Goal: Task Accomplishment & Management: Use online tool/utility

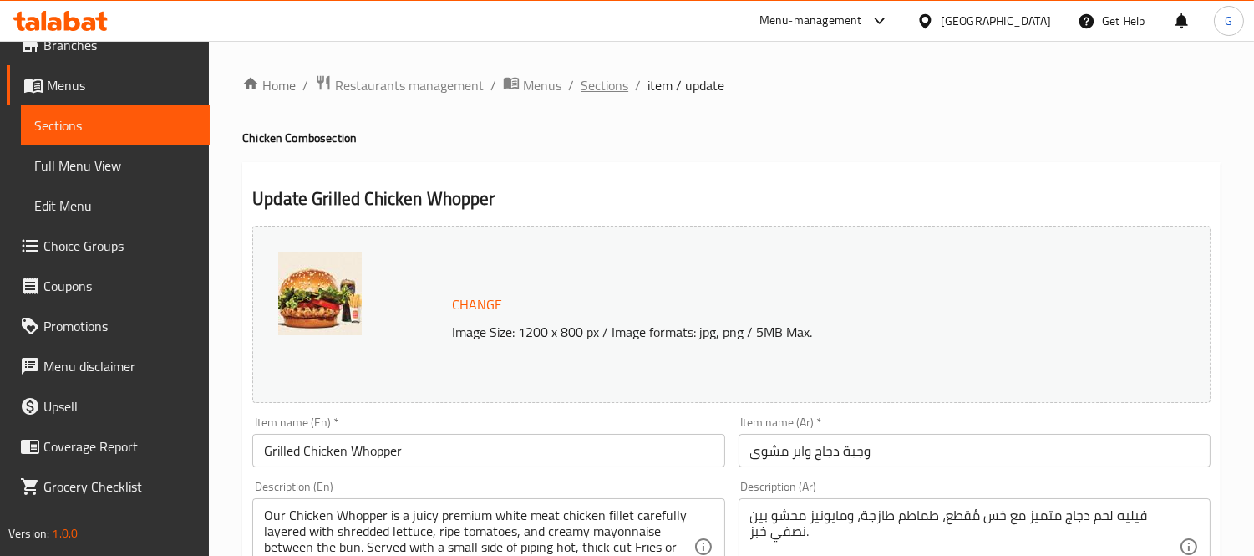
click at [583, 85] on span "Sections" at bounding box center [605, 85] width 48 height 20
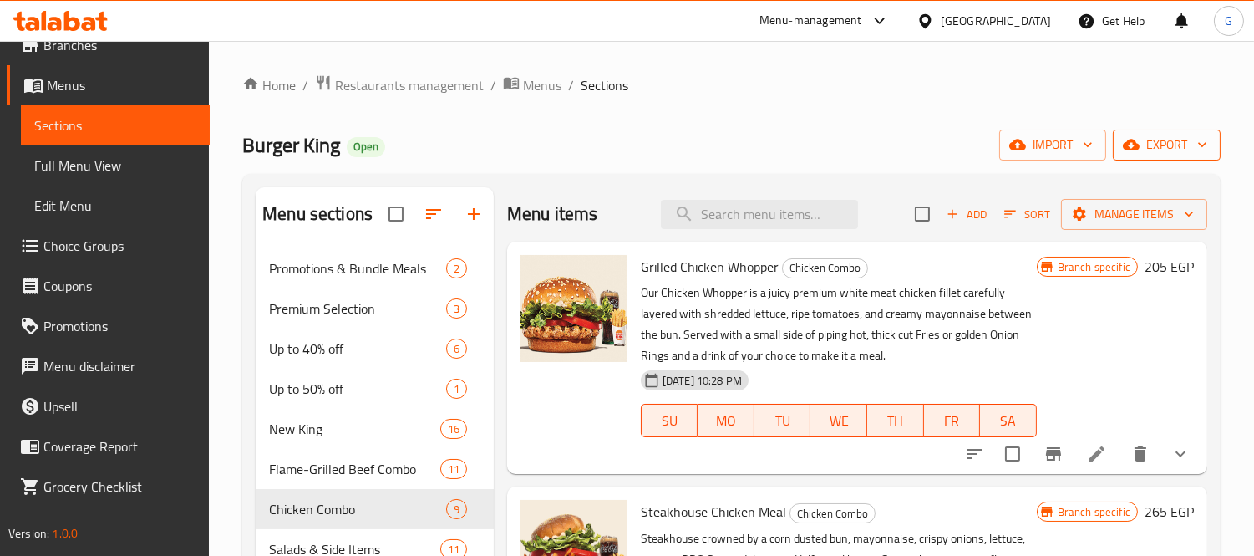
click at [1201, 152] on icon "button" at bounding box center [1202, 144] width 17 height 17
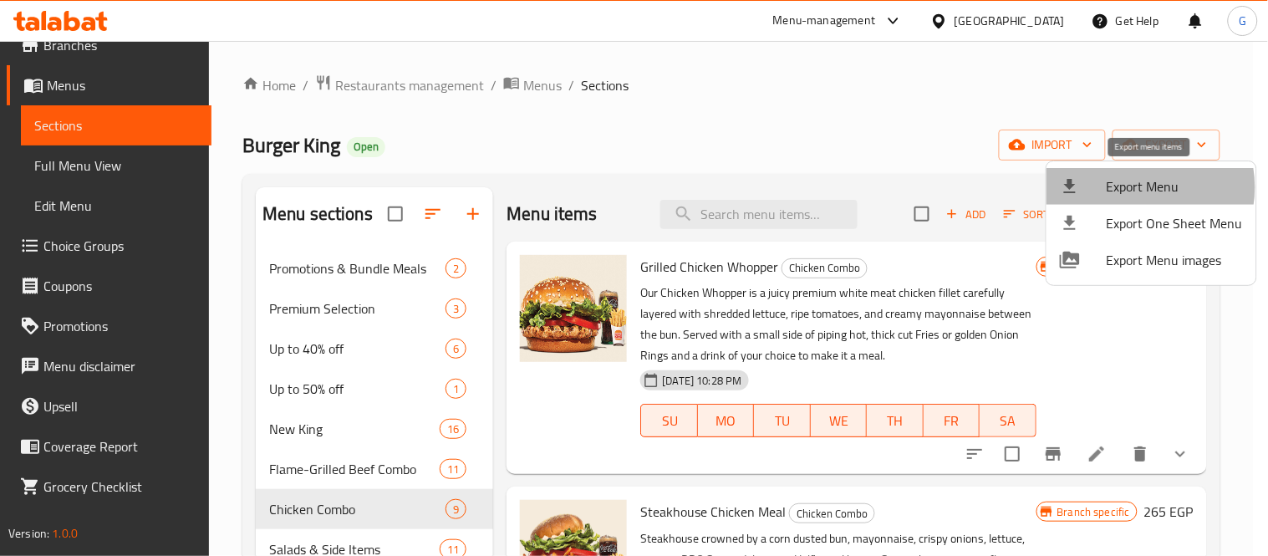
click at [1134, 187] on span "Export Menu" at bounding box center [1174, 186] width 136 height 20
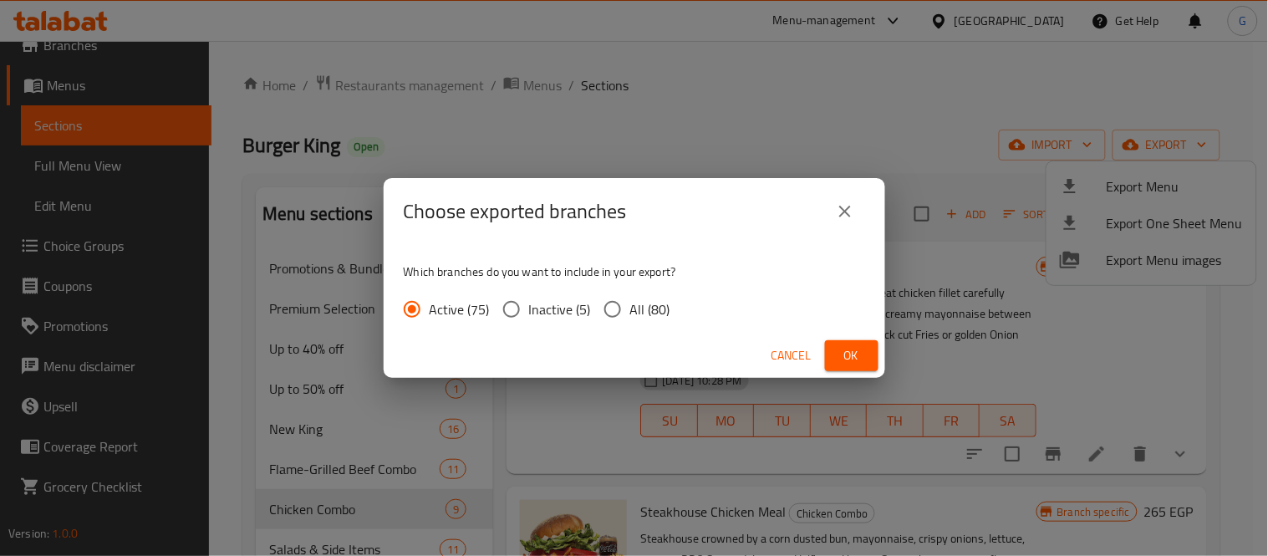
click at [617, 318] on input "All (80)" at bounding box center [612, 309] width 35 height 35
radio input "true"
drag, startPoint x: 839, startPoint y: 348, endPoint x: 770, endPoint y: 348, distance: 68.5
click at [836, 348] on button "Ok" at bounding box center [851, 355] width 53 height 31
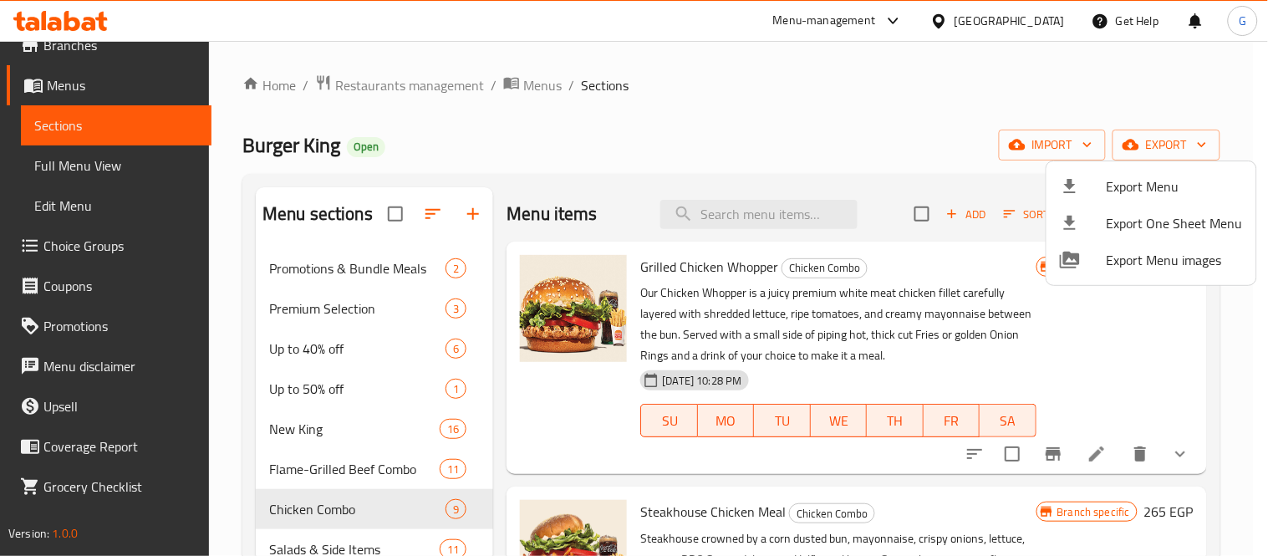
click at [823, 268] on div at bounding box center [634, 278] width 1268 height 556
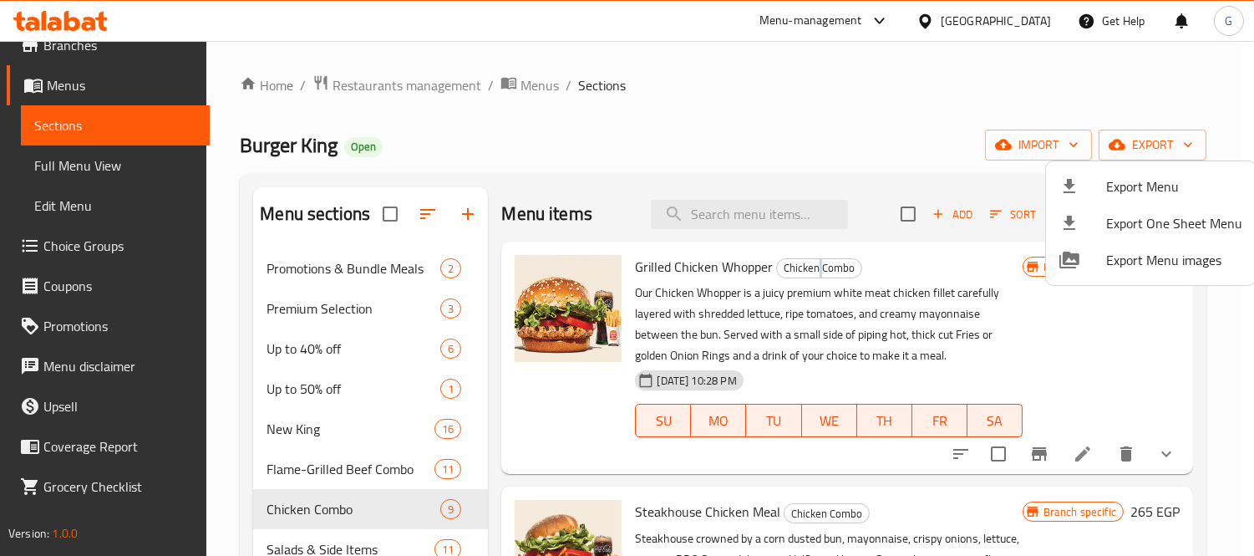
click at [823, 268] on span "Chicken Combo" at bounding box center [819, 267] width 84 height 19
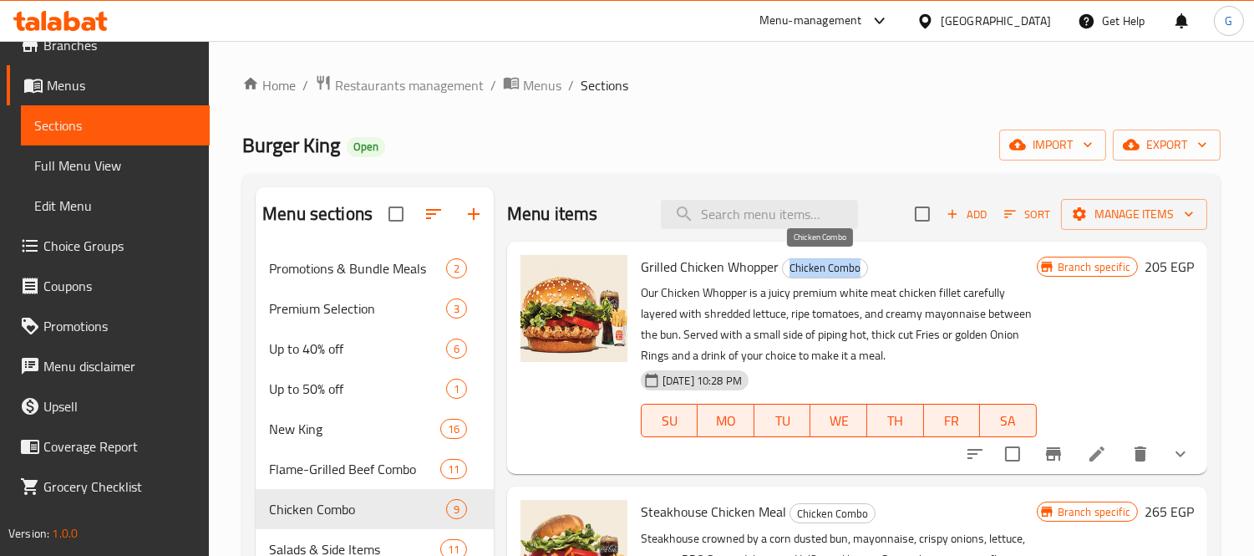
click at [823, 268] on span "Chicken Combo" at bounding box center [825, 267] width 84 height 19
copy span "Chicken Combo"
